Goal: Information Seeking & Learning: Find specific fact

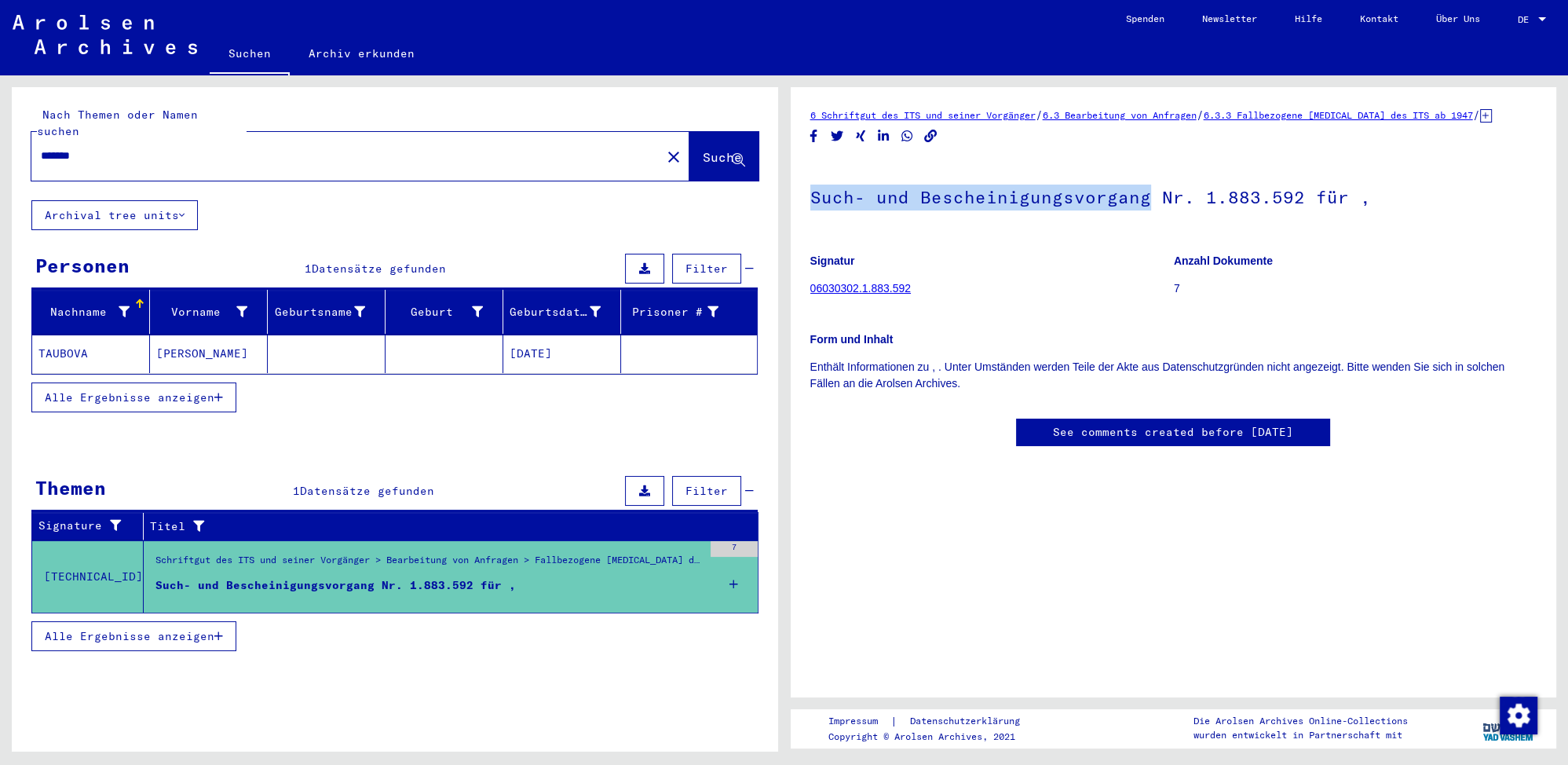
drag, startPoint x: 812, startPoint y: 197, endPoint x: 1141, endPoint y: 203, distance: 329.1
click at [1141, 203] on h1 "Such- und Bescheinigungsvorgang Nr. 1.883.592 für ," at bounding box center [1174, 195] width 727 height 69
copy h1 "Such- und Bescheinigungsvorgang"
click at [1187, 209] on h1 "Such- und Bescheinigungsvorgang Nr. 1.883.592 für ," at bounding box center [1174, 195] width 727 height 69
drag, startPoint x: 1292, startPoint y: 199, endPoint x: 814, endPoint y: 207, distance: 478.1
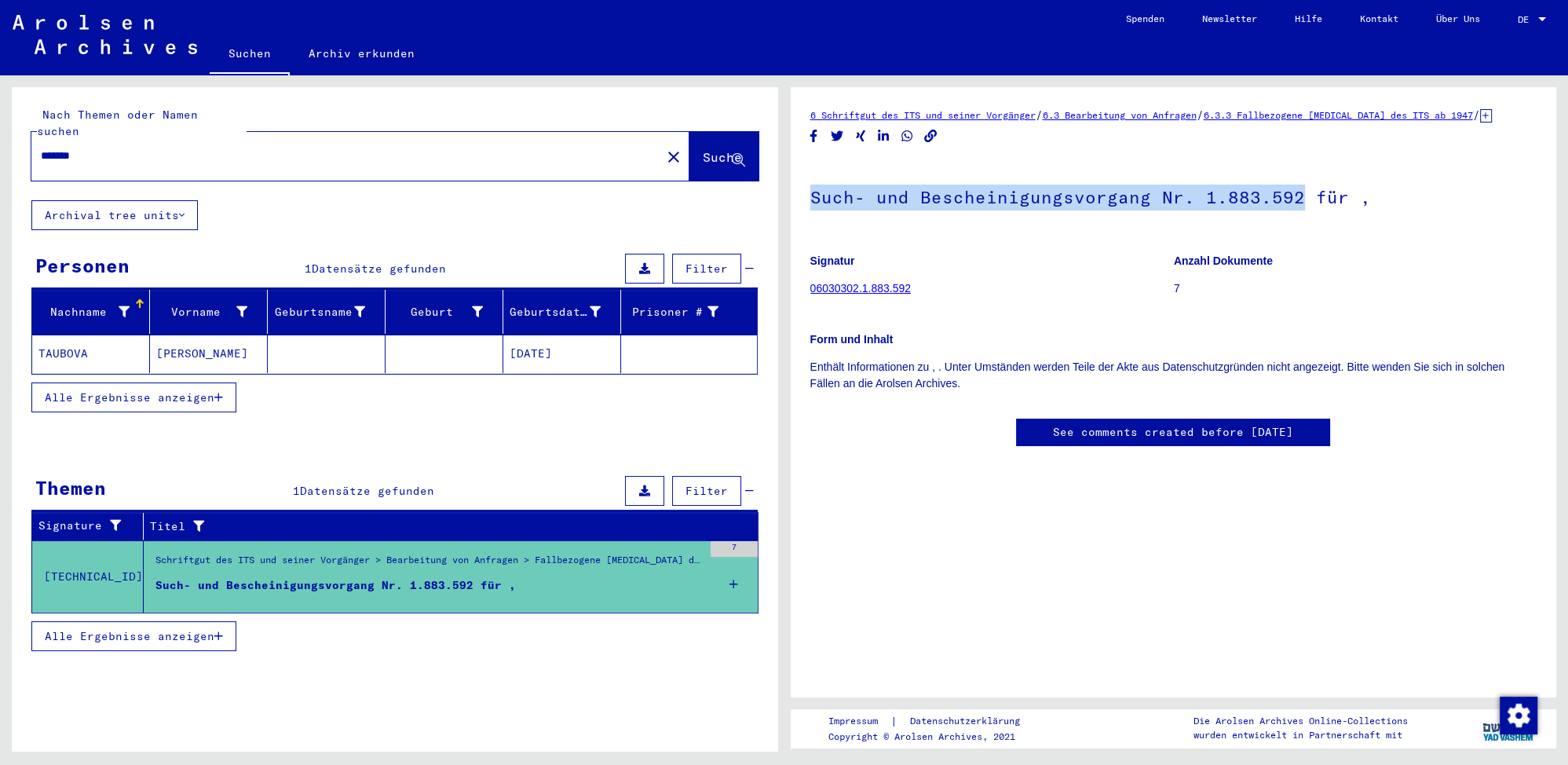
click at [814, 207] on h1 "Such- und Bescheinigungsvorgang Nr. 1.883.592 für ," at bounding box center [1174, 195] width 727 height 69
copy h1 "Such- und Bescheinigungsvorgang Nr. 1.883.592"
click at [873, 291] on link "06030302.1.883.592" at bounding box center [860, 288] width 100 height 12
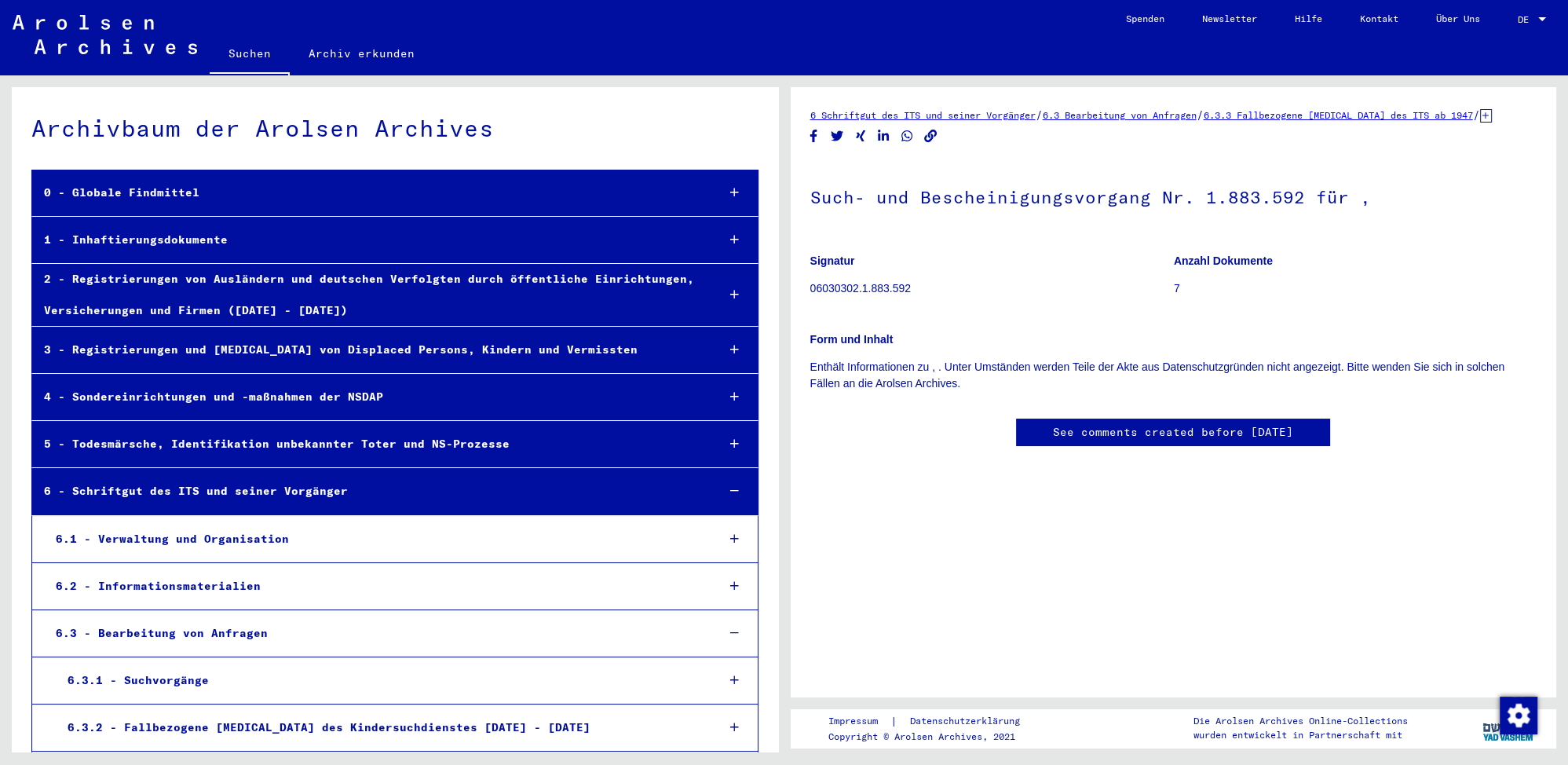
scroll to position [298, 0]
